Goal: Task Accomplishment & Management: Manage account settings

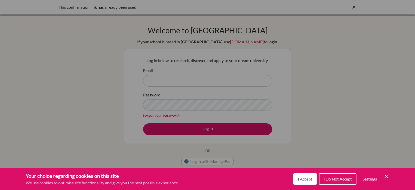
click at [383, 174] on icon "Cookie Control Close Icon" at bounding box center [386, 177] width 6 height 6
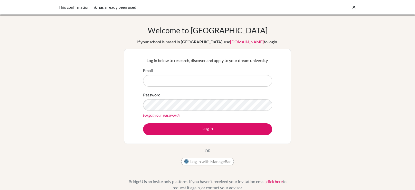
click at [157, 115] on link "Forgot your password?" at bounding box center [161, 115] width 37 height 5
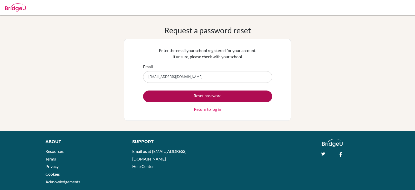
type input "[EMAIL_ADDRESS][DOMAIN_NAME]"
click at [177, 95] on button "Reset password" at bounding box center [207, 97] width 129 height 12
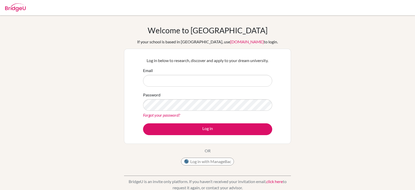
click at [146, 117] on link "Forgot your password?" at bounding box center [161, 115] width 37 height 5
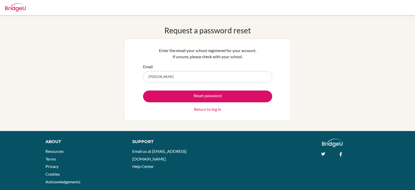
type input "[EMAIL_ADDRESS][DOMAIN_NAME]"
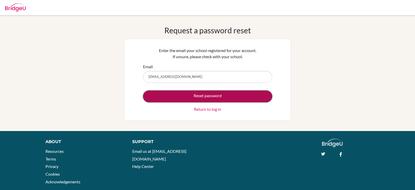
click at [176, 101] on button "Reset password" at bounding box center [207, 97] width 129 height 12
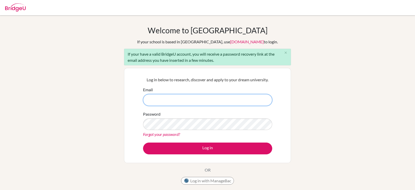
scroll to position [2, 0]
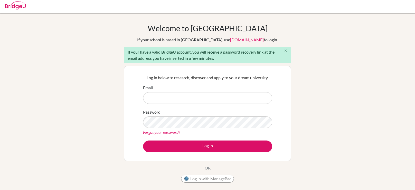
click at [286, 51] on icon "close" at bounding box center [286, 51] width 4 height 4
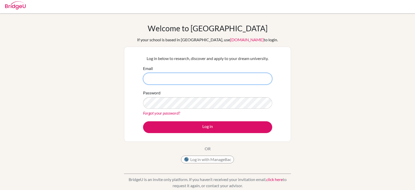
click at [254, 75] on input "Email" at bounding box center [207, 79] width 129 height 12
click at [168, 79] on input "Email" at bounding box center [207, 79] width 129 height 12
type input "maryam.mohd@summitscool.ae"
click at [167, 114] on link "Forgot your password?" at bounding box center [161, 113] width 37 height 5
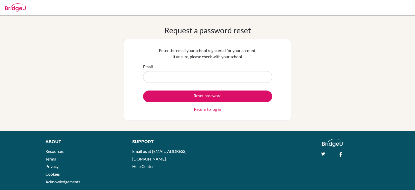
click at [201, 75] on input "Email" at bounding box center [207, 77] width 129 height 12
type input "[EMAIL_ADDRESS][DOMAIN_NAME]"
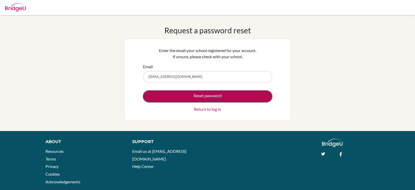
click at [217, 97] on button "Reset password" at bounding box center [207, 97] width 129 height 12
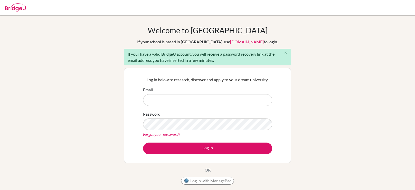
click at [148, 132] on link "Forgot your password?" at bounding box center [161, 134] width 37 height 5
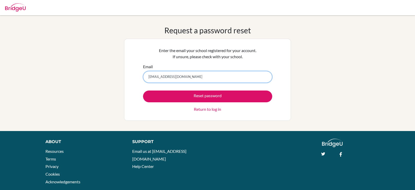
click at [183, 78] on input "maryam.mohd@summitscool.ae" at bounding box center [207, 77] width 129 height 12
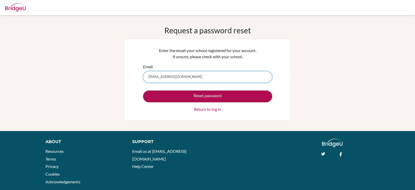
type input "maryam.mohd@summitschool.ae"
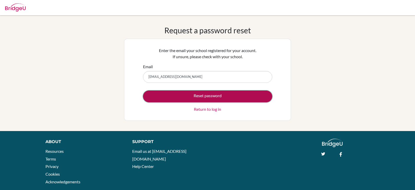
click at [184, 97] on button "Reset password" at bounding box center [207, 97] width 129 height 12
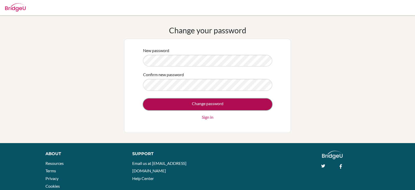
click at [209, 104] on input "Change password" at bounding box center [207, 105] width 129 height 12
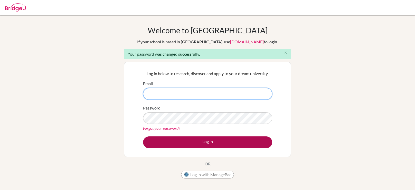
type input "[EMAIL_ADDRESS][DOMAIN_NAME]"
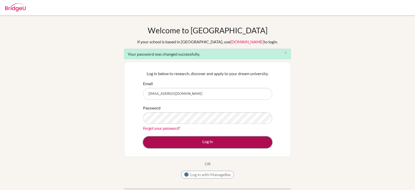
click at [221, 140] on button "Log in" at bounding box center [207, 143] width 129 height 12
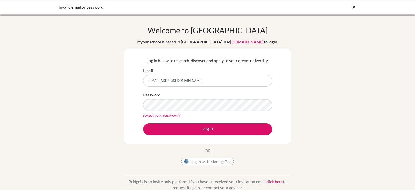
click at [184, 81] on input "[EMAIL_ADDRESS][DOMAIN_NAME]" at bounding box center [207, 81] width 129 height 12
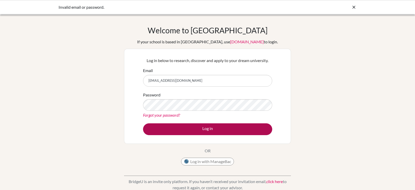
type input "[EMAIL_ADDRESS][DOMAIN_NAME]"
click at [231, 126] on button "Log in" at bounding box center [207, 130] width 129 height 12
